Goal: Task Accomplishment & Management: Use online tool/utility

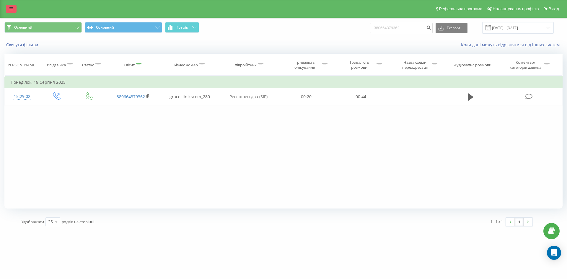
click at [8, 11] on link at bounding box center [11, 9] width 11 height 8
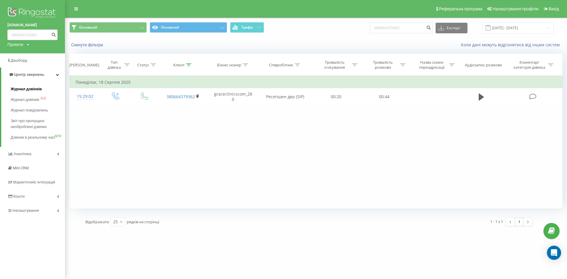
click at [38, 89] on span "Журнал дзвінків" at bounding box center [26, 89] width 31 height 6
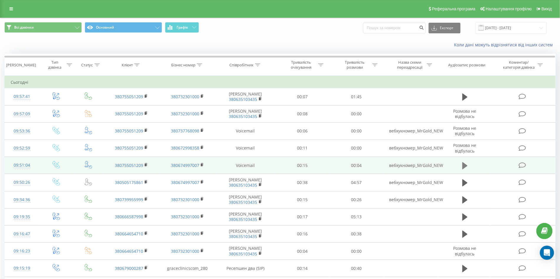
click at [463, 169] on icon at bounding box center [465, 165] width 5 height 7
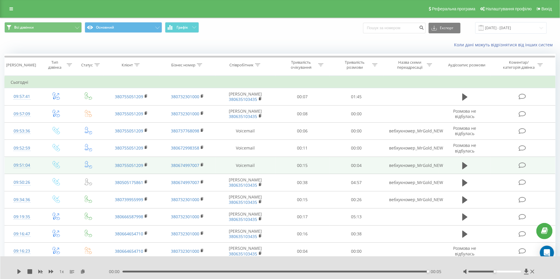
click at [392, 261] on div at bounding box center [276, 264] width 415 height 6
click at [467, 170] on icon at bounding box center [465, 166] width 5 height 8
click at [459, 174] on td at bounding box center [465, 165] width 52 height 17
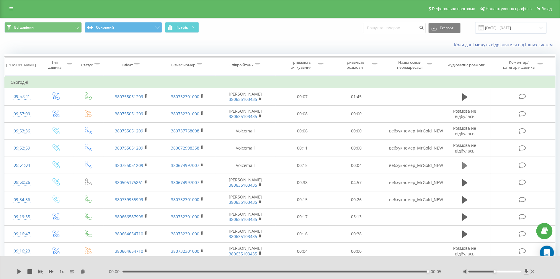
click at [464, 169] on icon at bounding box center [465, 165] width 5 height 7
click at [466, 170] on icon at bounding box center [465, 166] width 5 height 8
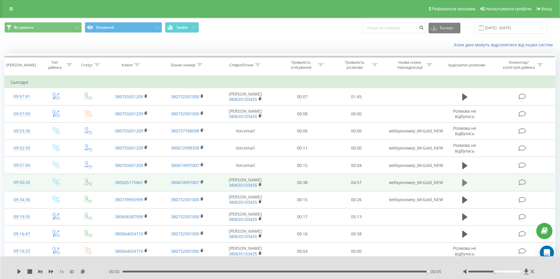
click at [461, 188] on button at bounding box center [465, 183] width 9 height 9
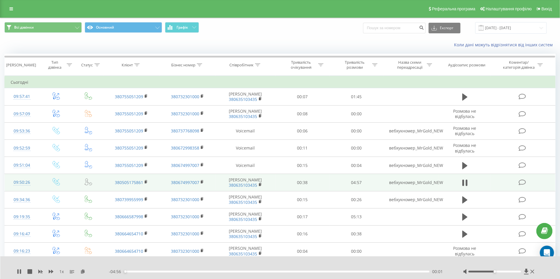
click at [142, 271] on div "00:01" at bounding box center [277, 272] width 306 height 2
click at [185, 272] on div "00:59" at bounding box center [277, 272] width 306 height 2
click at [213, 272] on div "01:26" at bounding box center [277, 272] width 306 height 2
click at [232, 271] on div "00:00" at bounding box center [277, 272] width 306 height 2
click at [266, 272] on div "01:49" at bounding box center [277, 272] width 306 height 2
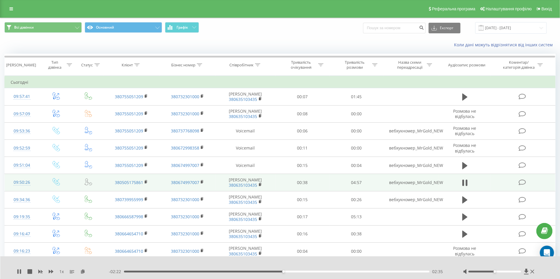
click at [266, 272] on div "02:35" at bounding box center [277, 272] width 306 height 2
click at [147, 184] on icon at bounding box center [146, 182] width 3 height 4
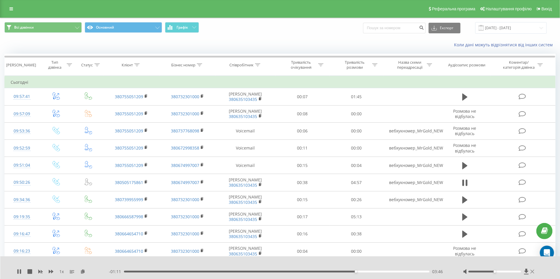
click at [534, 271] on icon at bounding box center [533, 272] width 4 height 4
